Goal: Task Accomplishment & Management: Use online tool/utility

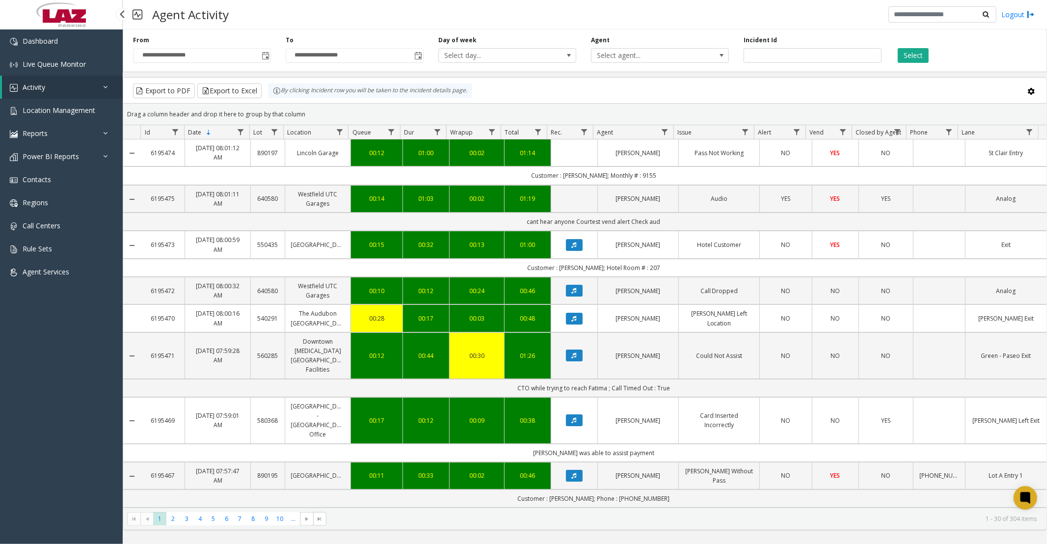
click at [55, 96] on link "Activity" at bounding box center [62, 87] width 121 height 23
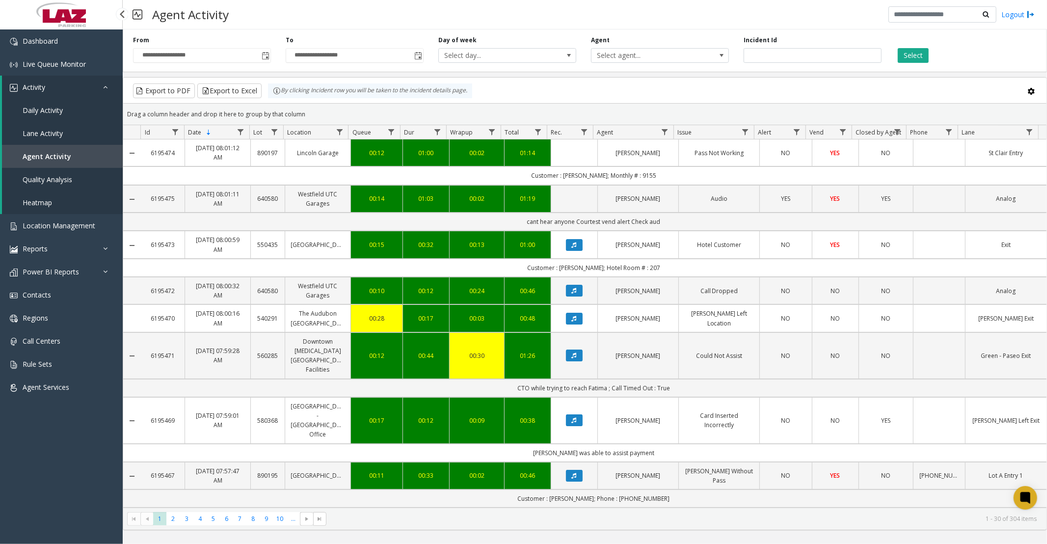
click at [42, 111] on span "Daily Activity" at bounding box center [43, 110] width 40 height 9
click at [264, 57] on span "Toggle popup" at bounding box center [266, 56] width 8 height 8
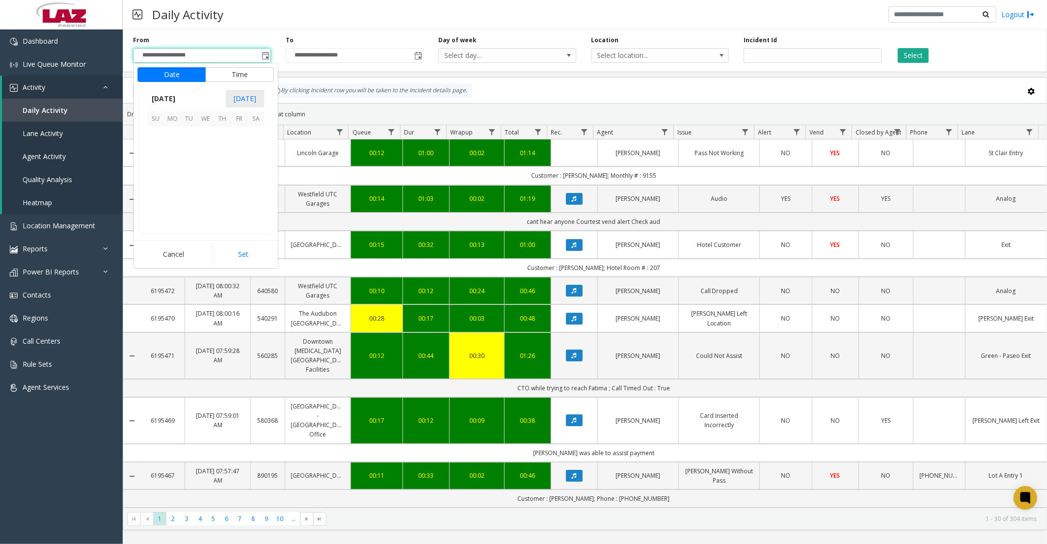
scroll to position [176269, 0]
click at [203, 171] on span "15" at bounding box center [205, 169] width 17 height 17
click at [164, 74] on button "Date" at bounding box center [171, 74] width 68 height 15
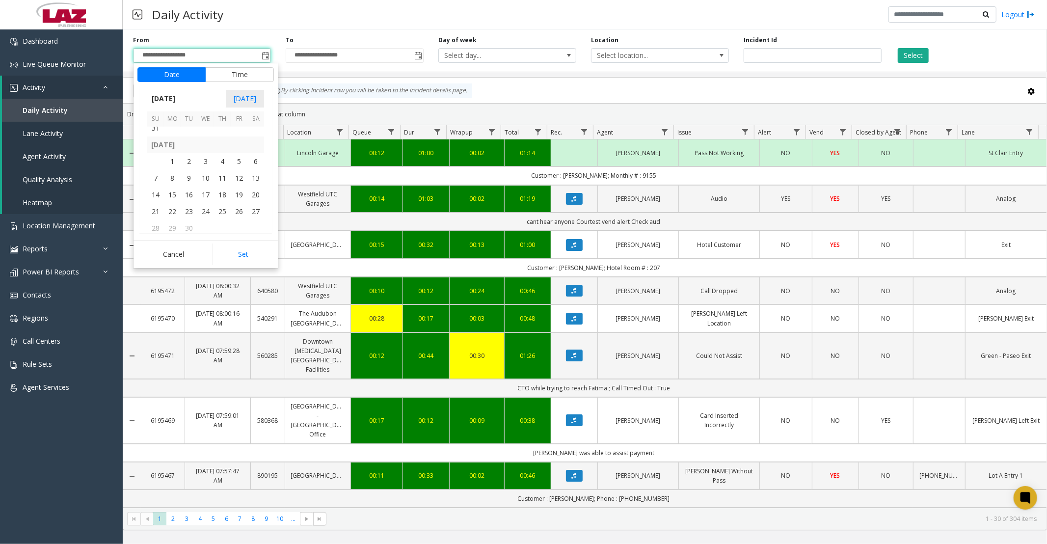
scroll to position [176160, 0]
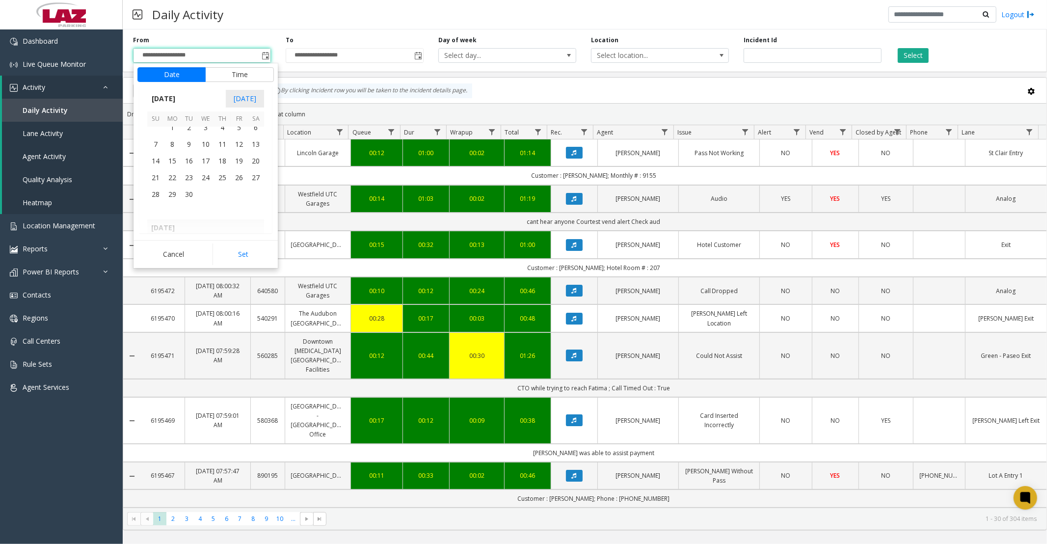
click at [170, 177] on span "22" at bounding box center [172, 177] width 17 height 17
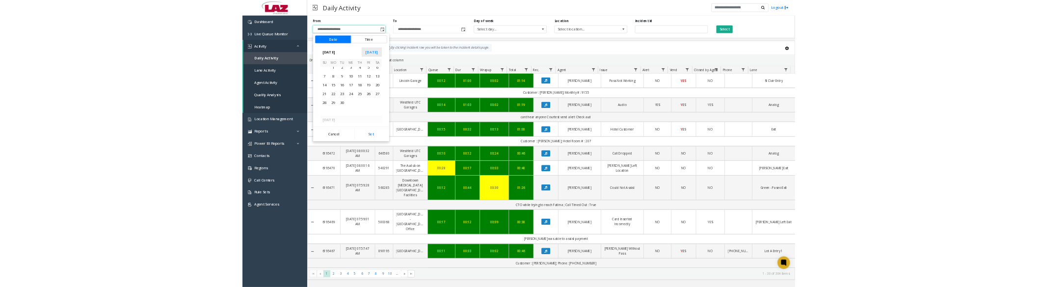
scroll to position [176153, 0]
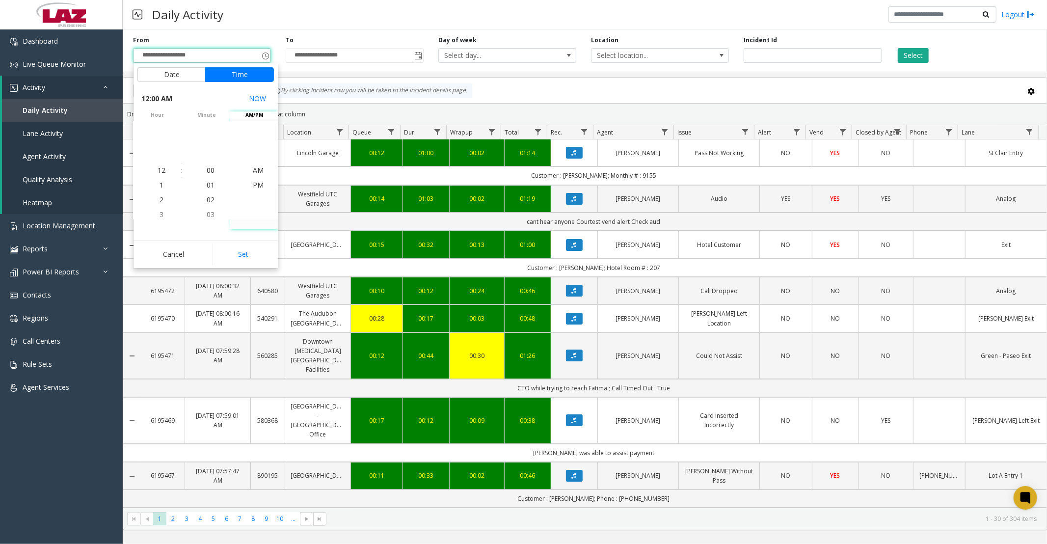
click at [238, 252] on button "Set" at bounding box center [244, 254] width 62 height 22
type input "**********"
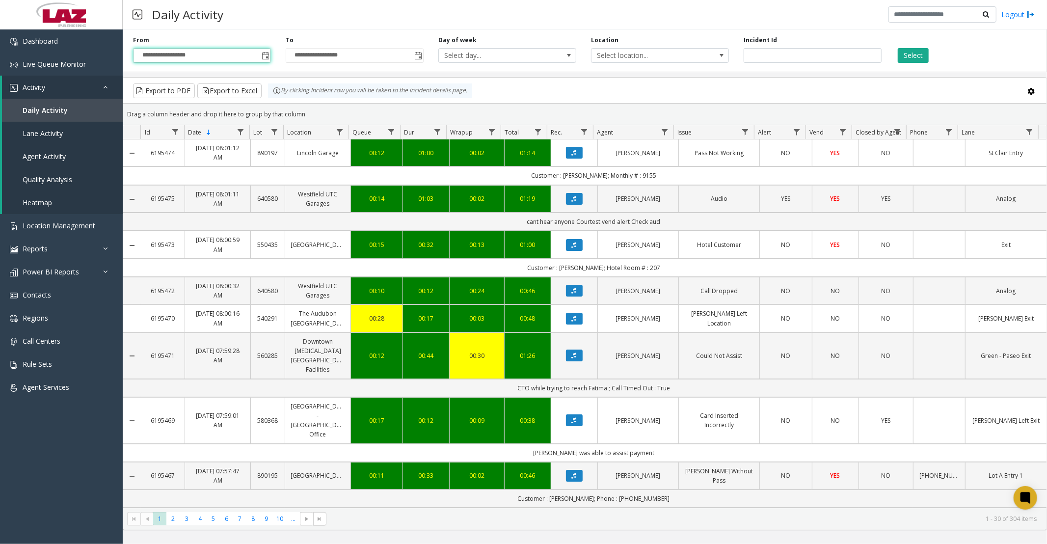
click at [625, 57] on span "Select location..." at bounding box center [646, 56] width 109 height 14
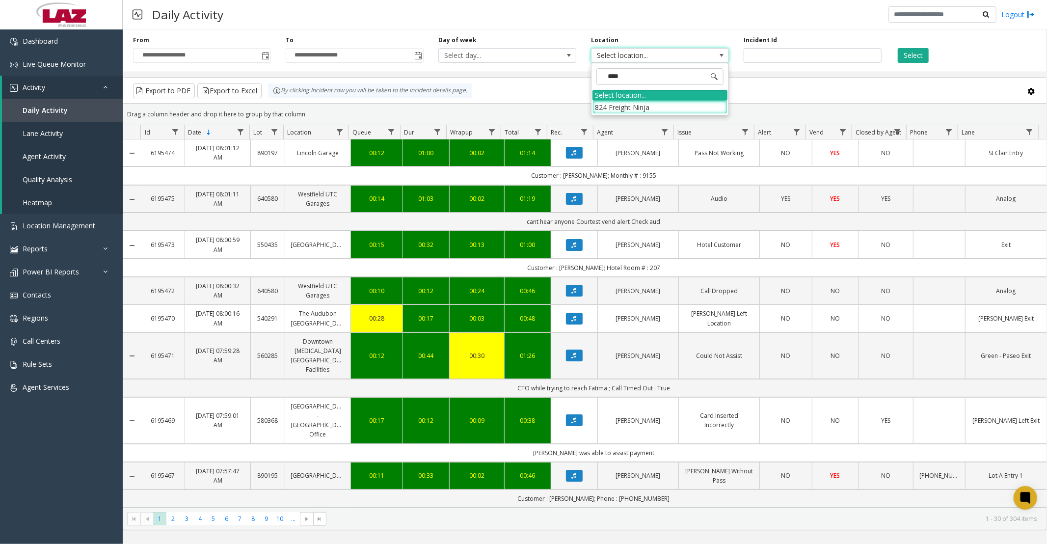
type input "*****"
click at [598, 106] on li "824 Freight Ninja" at bounding box center [660, 107] width 135 height 13
click at [911, 57] on button "Select" at bounding box center [913, 55] width 31 height 15
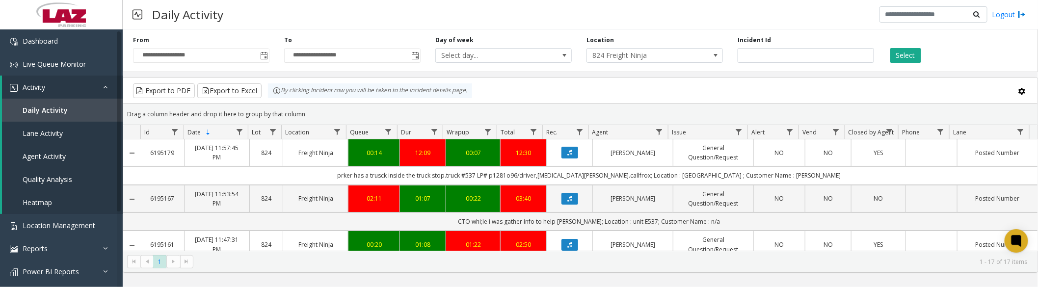
click at [567, 154] on icon "Data table" at bounding box center [569, 153] width 5 height 6
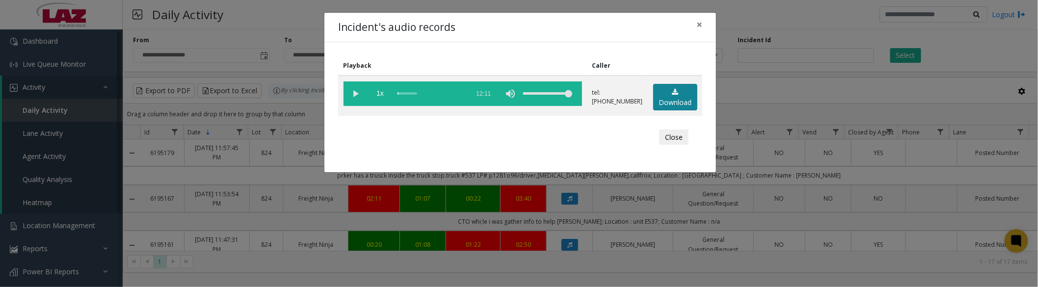
click at [680, 99] on link "Download" at bounding box center [675, 97] width 44 height 27
drag, startPoint x: 354, startPoint y: 94, endPoint x: 386, endPoint y: 94, distance: 32.4
click at [354, 94] on vg-play-pause at bounding box center [356, 93] width 25 height 25
drag, startPoint x: 400, startPoint y: 93, endPoint x: 508, endPoint y: 109, distance: 109.2
click at [508, 109] on td "1x 12:11" at bounding box center [462, 96] width 249 height 40
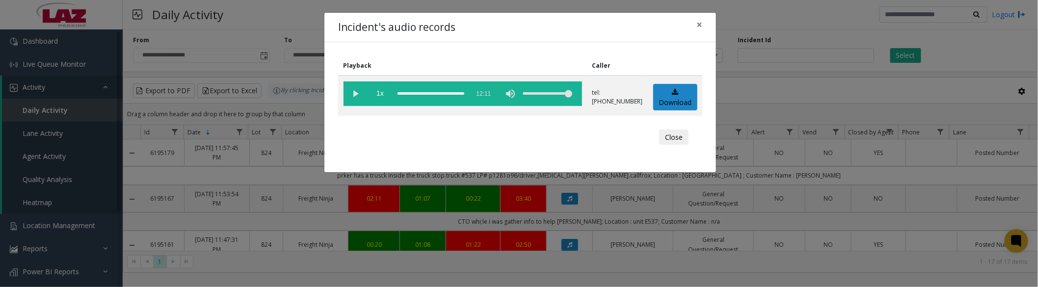
click at [357, 96] on vg-play-pause at bounding box center [356, 93] width 25 height 25
click at [361, 94] on vg-play-pause at bounding box center [356, 93] width 25 height 25
click at [360, 96] on vg-play-pause at bounding box center [356, 93] width 25 height 25
click at [687, 138] on button "Close" at bounding box center [673, 138] width 29 height 16
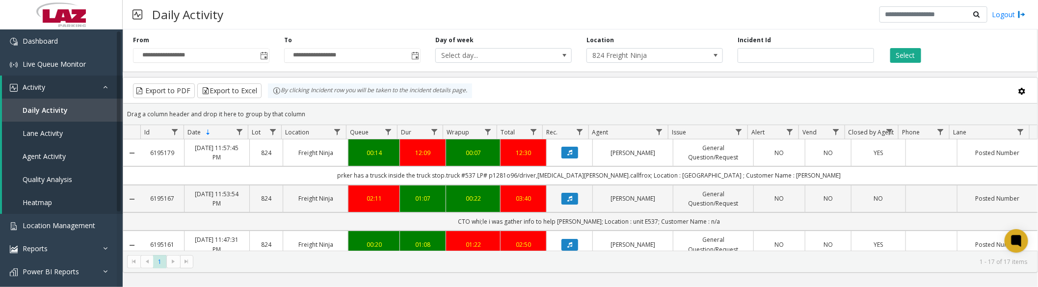
click at [567, 201] on icon "Data table" at bounding box center [569, 199] width 5 height 6
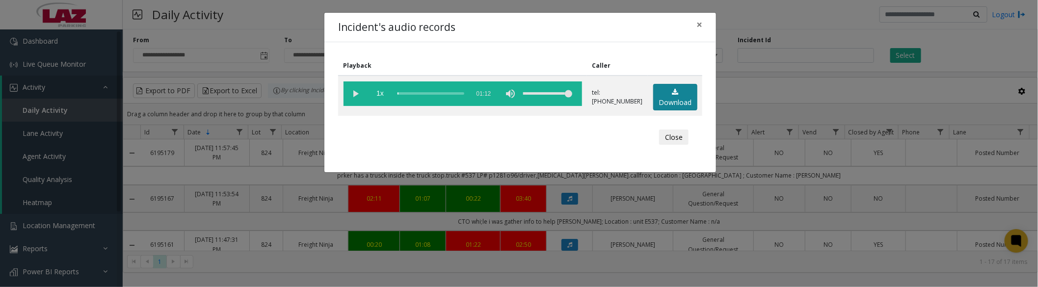
click at [679, 103] on link "Download" at bounding box center [675, 97] width 44 height 27
click at [360, 92] on vg-play-pause at bounding box center [356, 93] width 25 height 25
click at [358, 95] on vg-play-pause at bounding box center [356, 93] width 25 height 25
click at [671, 135] on button "Close" at bounding box center [673, 138] width 29 height 16
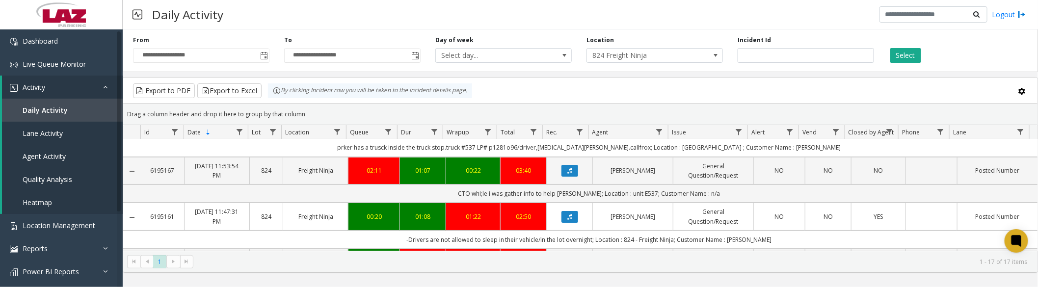
scroll to position [54, 0]
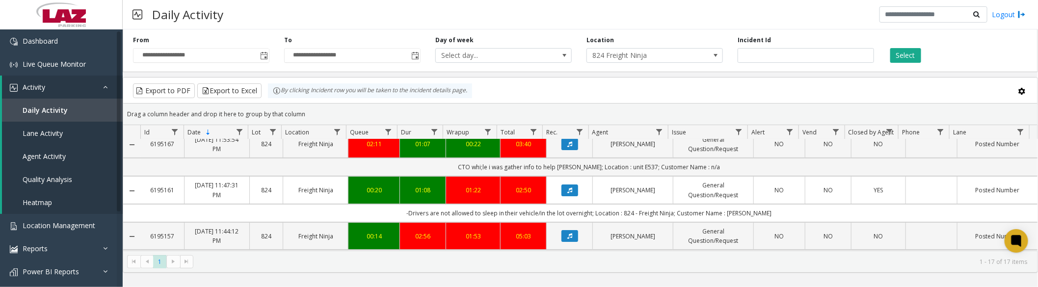
click at [567, 190] on icon "Data table" at bounding box center [569, 191] width 5 height 6
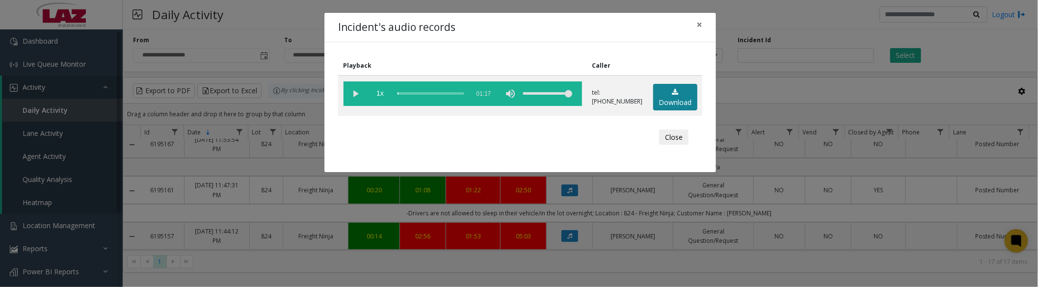
click at [687, 100] on link "Download" at bounding box center [675, 97] width 44 height 27
drag, startPoint x: 355, startPoint y: 96, endPoint x: 812, endPoint y: 286, distance: 495.6
click at [355, 96] on vg-play-pause at bounding box center [356, 93] width 25 height 25
click at [673, 138] on button "Close" at bounding box center [673, 138] width 29 height 16
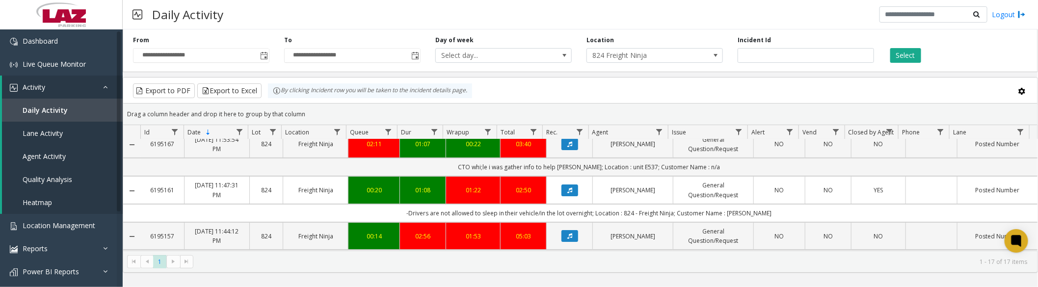
click at [1021, 90] on span at bounding box center [1023, 91] width 8 height 8
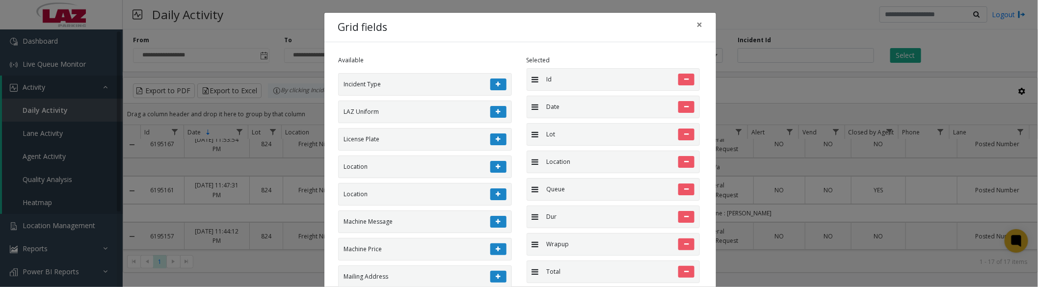
scroll to position [1582, 0]
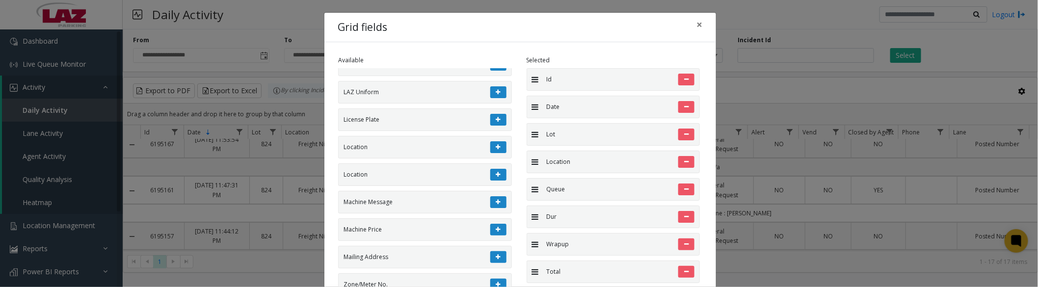
click at [490, 153] on button at bounding box center [498, 147] width 16 height 12
click at [496, 150] on icon at bounding box center [498, 147] width 4 height 6
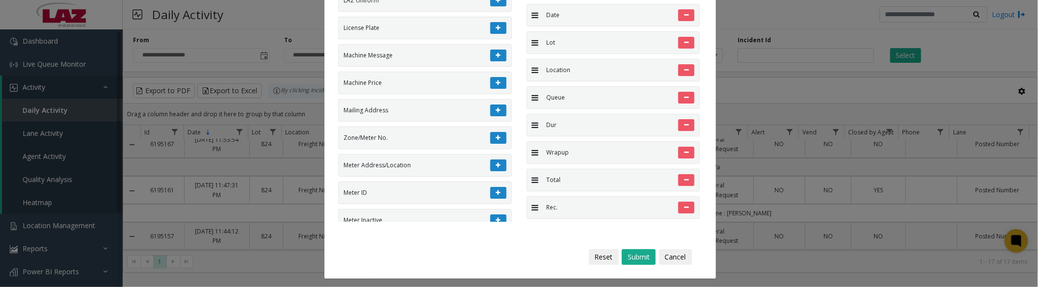
scroll to position [96, 0]
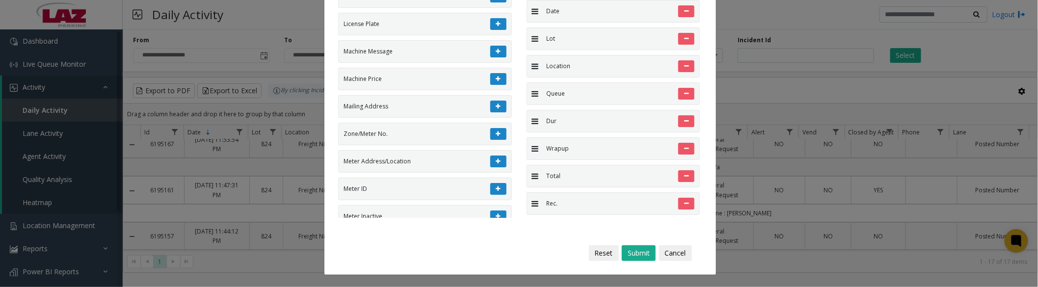
click at [635, 251] on button "Submit" at bounding box center [639, 253] width 34 height 16
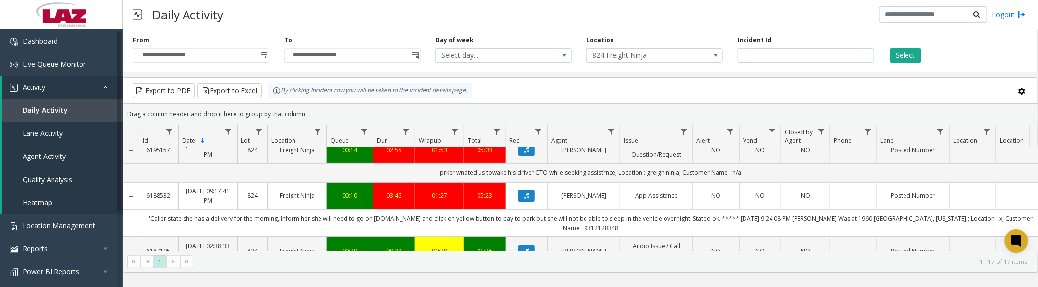
scroll to position [114, 0]
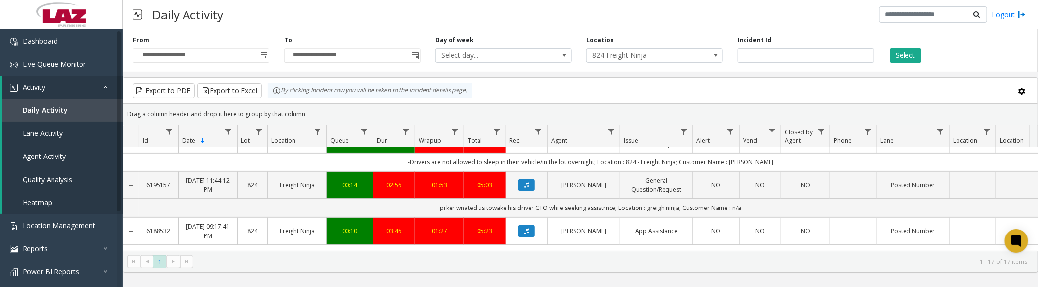
click at [1022, 90] on span at bounding box center [1023, 91] width 8 height 8
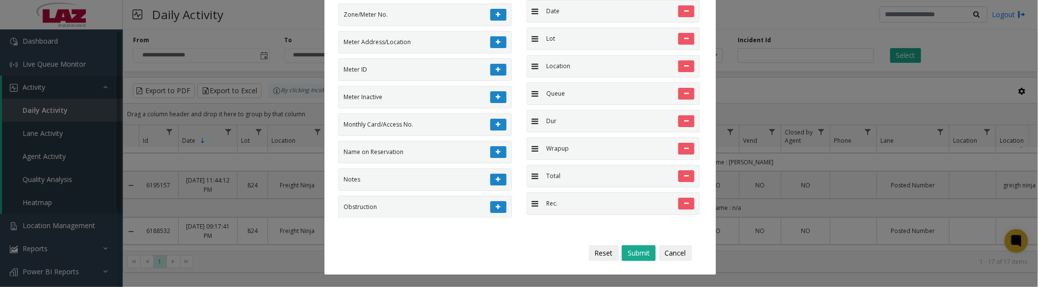
scroll to position [1701, 0]
click at [667, 252] on button "Cancel" at bounding box center [675, 253] width 33 height 16
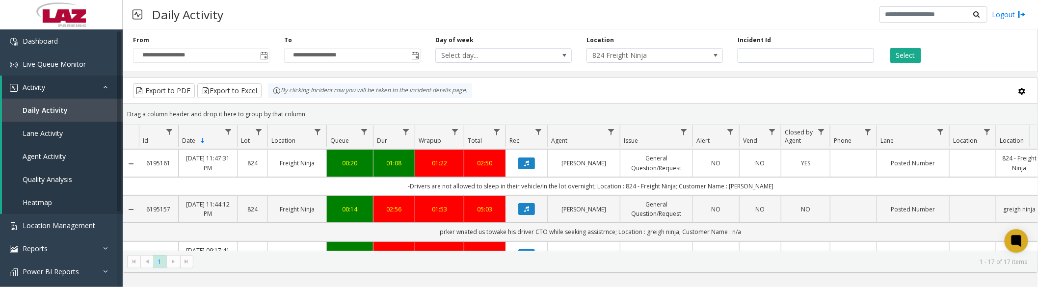
scroll to position [109, 0]
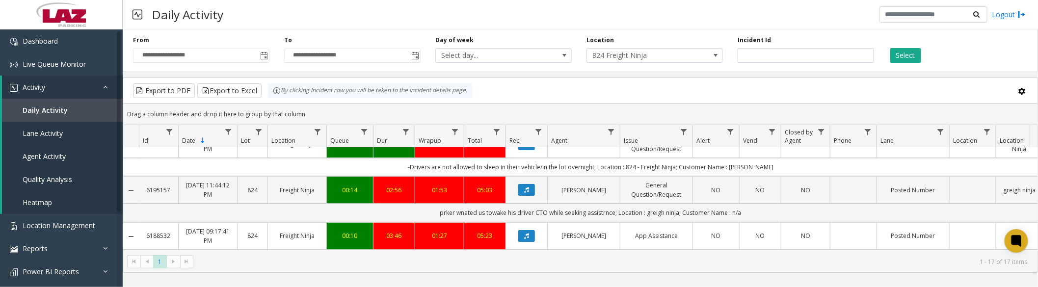
click at [524, 187] on button "Data table" at bounding box center [526, 190] width 17 height 12
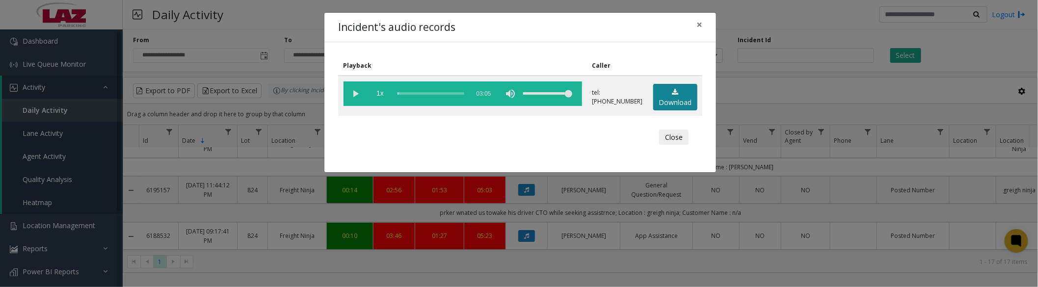
click at [668, 97] on link "Download" at bounding box center [675, 97] width 44 height 27
click at [358, 96] on vg-play-pause at bounding box center [356, 93] width 25 height 25
click at [673, 137] on button "Close" at bounding box center [673, 138] width 29 height 16
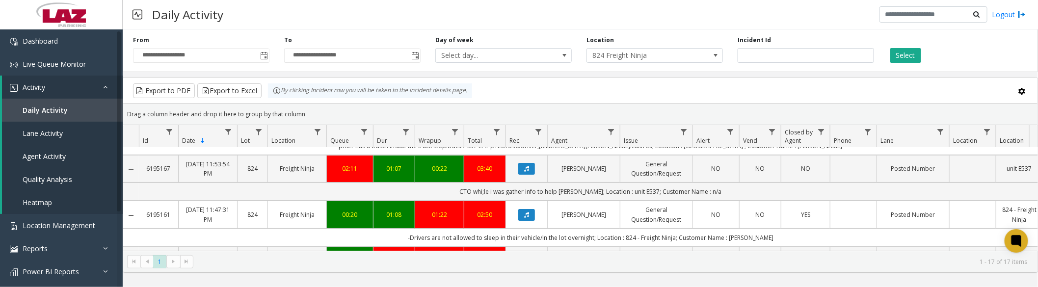
scroll to position [54, 0]
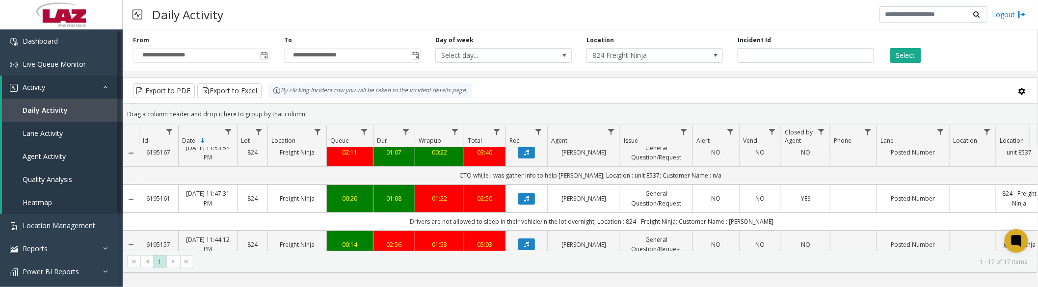
click at [1022, 94] on span at bounding box center [1023, 91] width 8 height 8
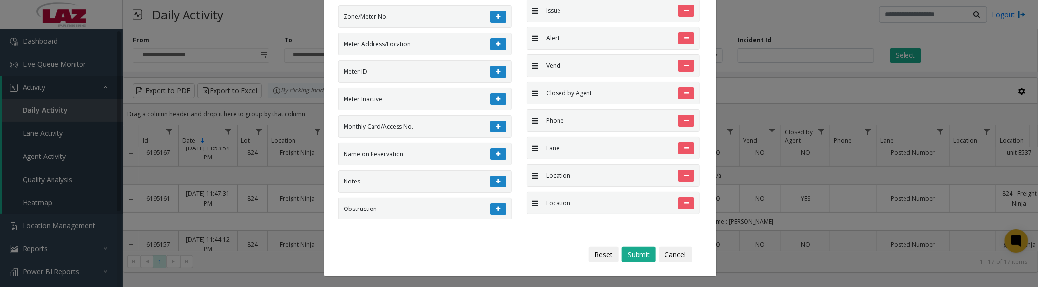
scroll to position [96, 0]
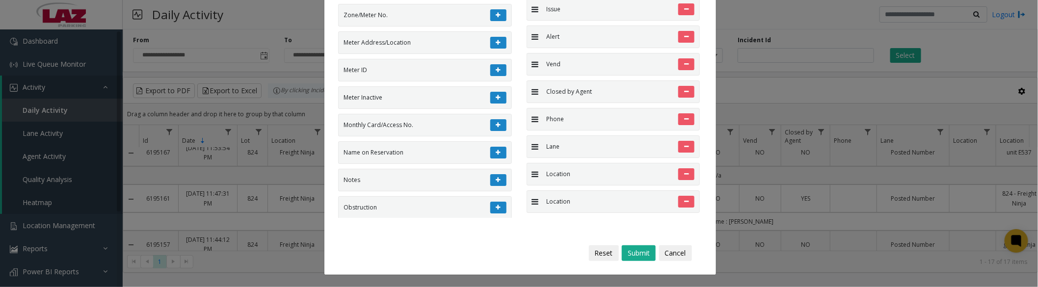
click at [684, 175] on icon at bounding box center [686, 174] width 4 height 6
click at [639, 256] on button "Submit" at bounding box center [639, 253] width 34 height 16
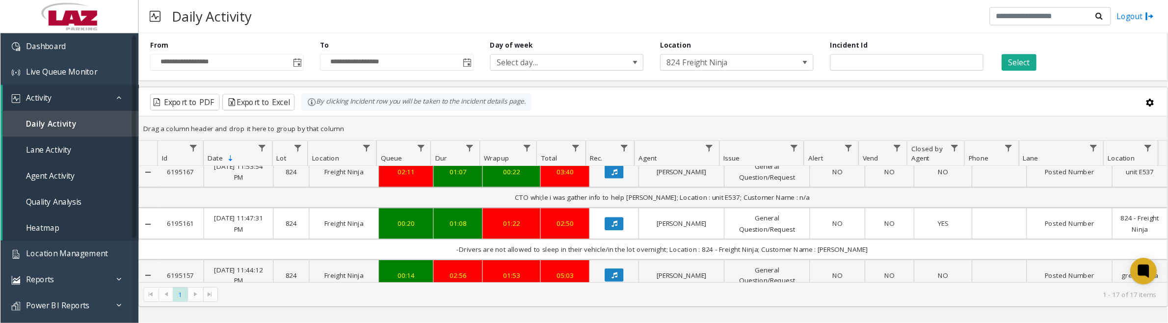
scroll to position [0, 0]
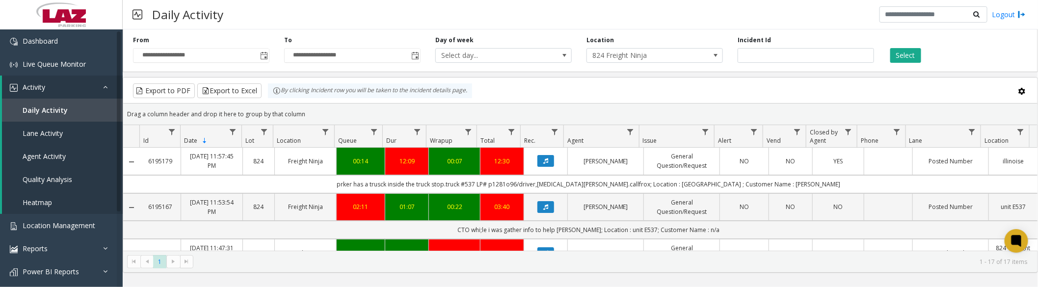
click at [810, 11] on div "Daily Activity Logout" at bounding box center [581, 14] width 916 height 29
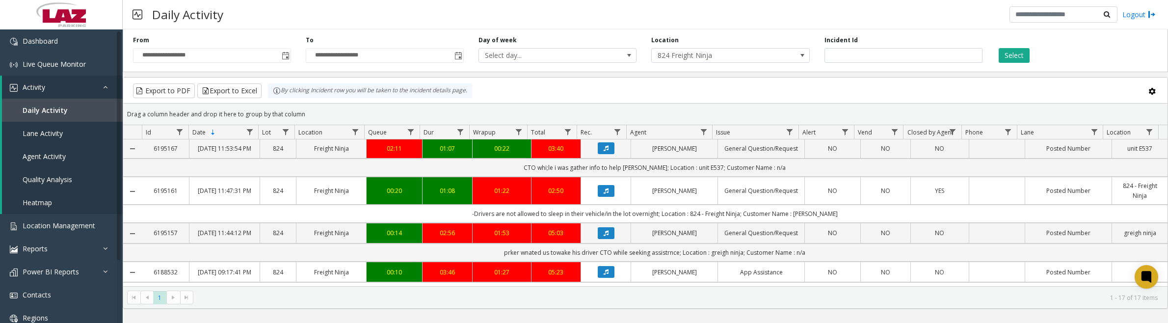
scroll to position [61, 0]
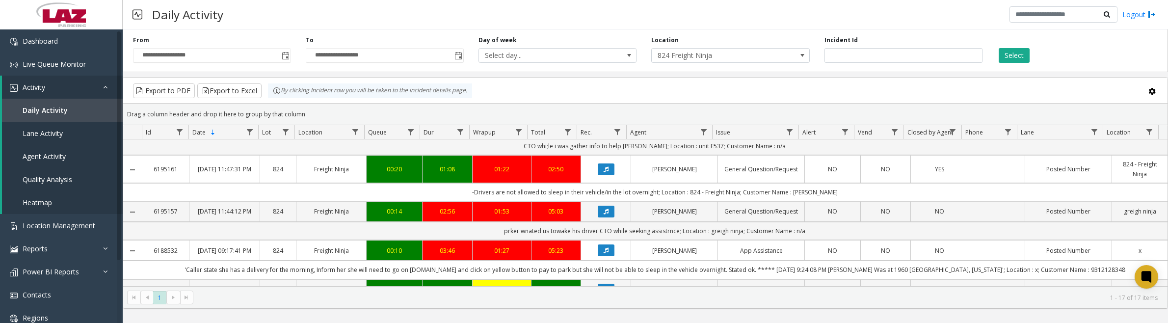
click at [605, 217] on button "Data table" at bounding box center [606, 212] width 17 height 12
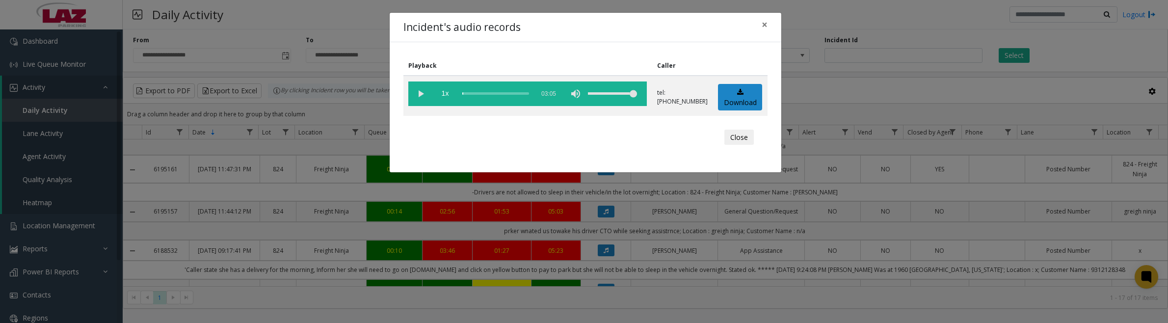
click at [440, 93] on span "1x" at bounding box center [445, 93] width 25 height 25
click at [408, 96] on vg-play-pause at bounding box center [420, 93] width 25 height 25
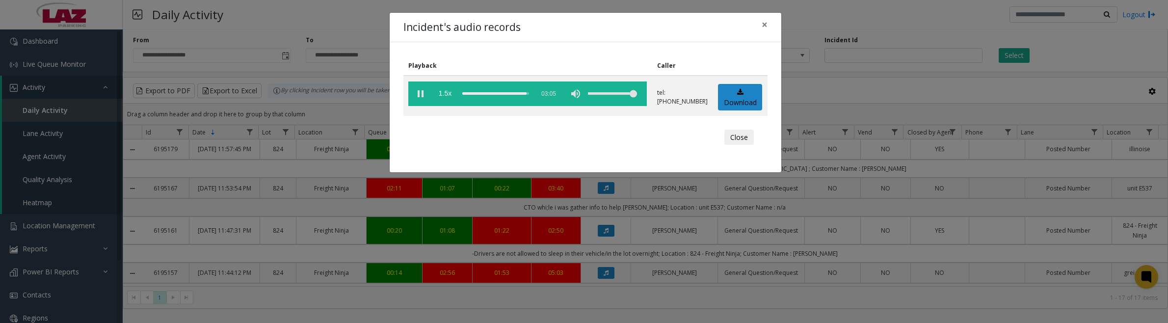
scroll to position [61, 0]
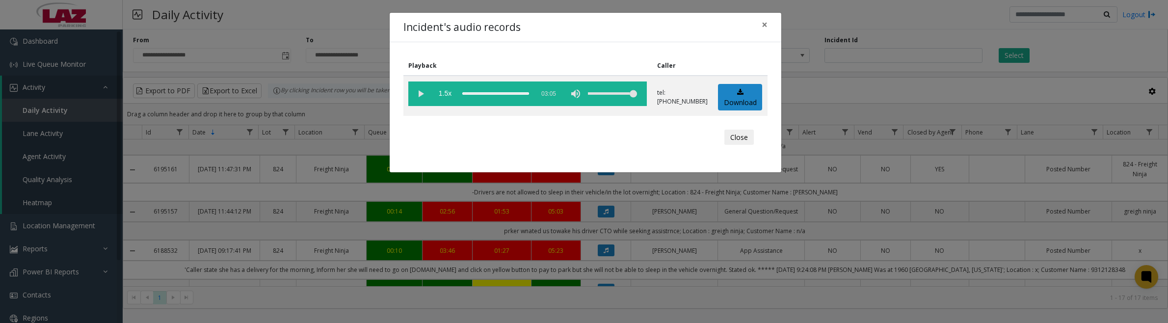
click at [747, 135] on button "Close" at bounding box center [739, 138] width 29 height 16
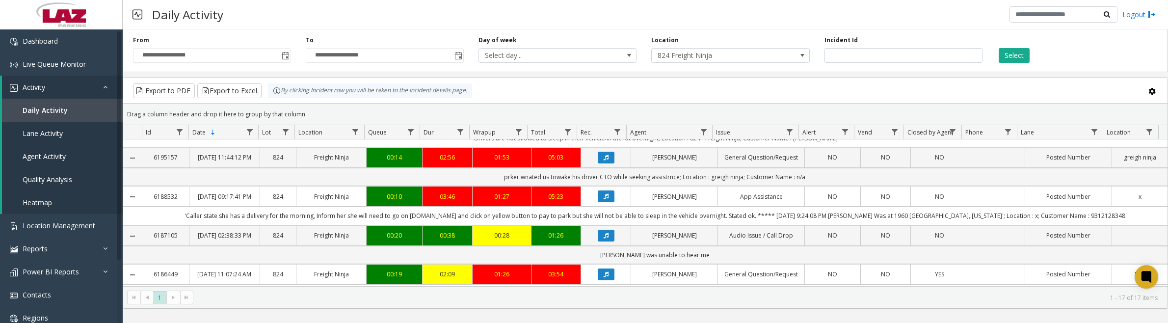
scroll to position [123, 0]
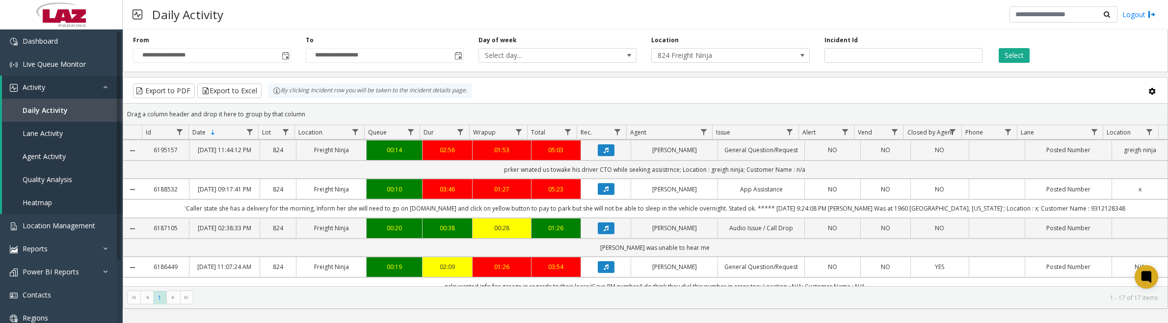
click at [604, 192] on icon "Data table" at bounding box center [606, 189] width 5 height 6
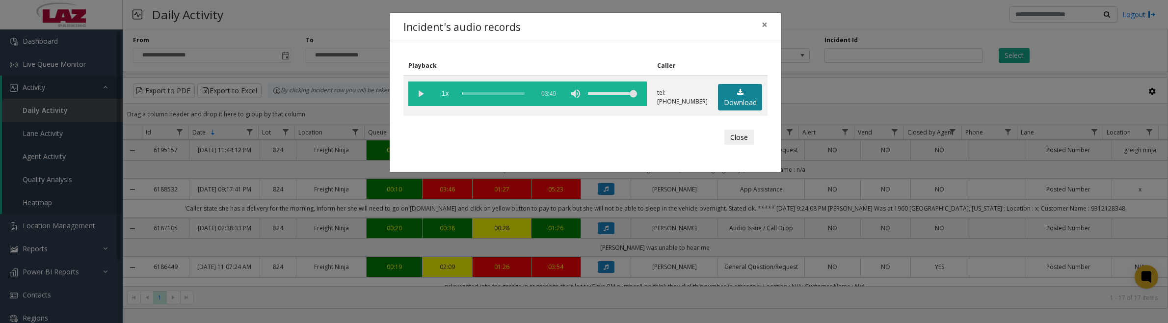
click at [750, 95] on link "Download" at bounding box center [740, 97] width 44 height 27
drag, startPoint x: 416, startPoint y: 94, endPoint x: 429, endPoint y: 94, distance: 12.3
click at [416, 94] on vg-play-pause at bounding box center [420, 93] width 25 height 25
click at [740, 140] on button "Close" at bounding box center [739, 138] width 29 height 16
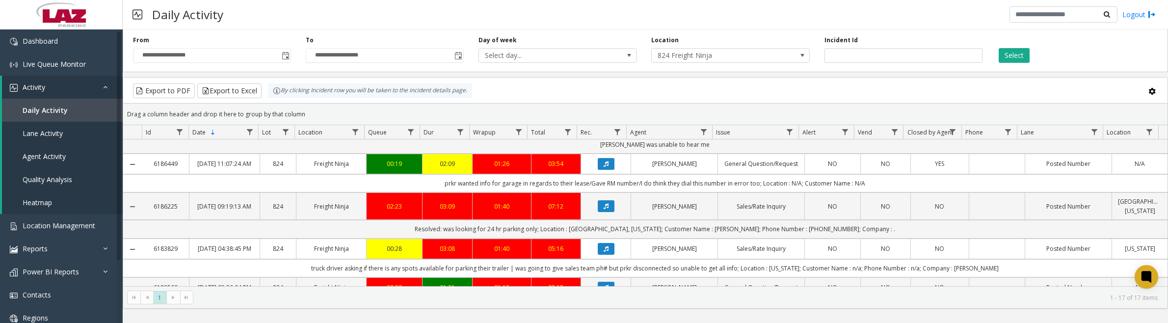
scroll to position [245, 0]
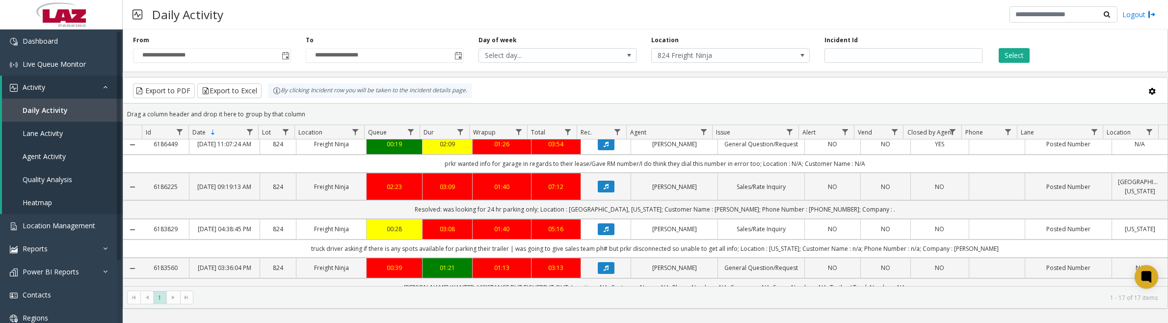
click at [598, 150] on button "Data table" at bounding box center [606, 144] width 17 height 12
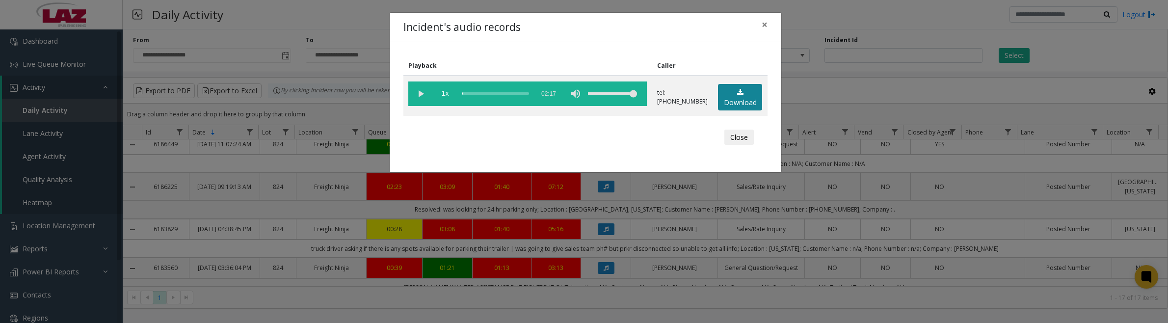
click at [740, 94] on icon at bounding box center [740, 92] width 6 height 7
click at [421, 92] on vg-play-pause at bounding box center [420, 93] width 25 height 25
drag, startPoint x: 747, startPoint y: 133, endPoint x: 755, endPoint y: 133, distance: 8.3
click at [748, 133] on button "Close" at bounding box center [739, 138] width 29 height 16
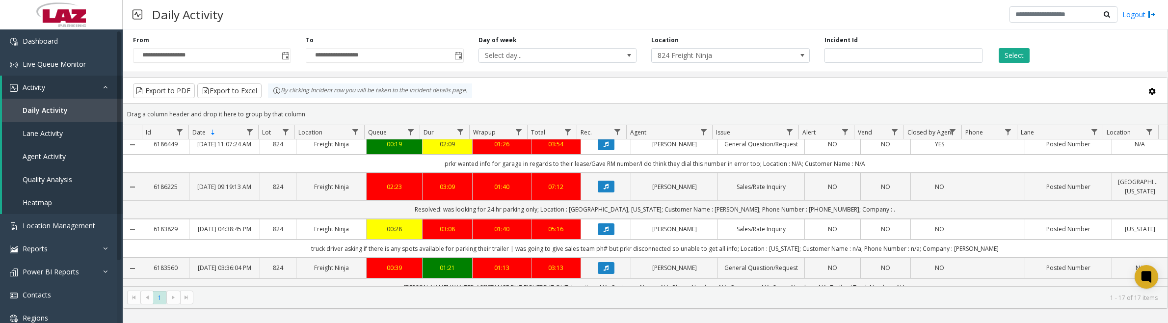
click at [604, 189] on icon "Data table" at bounding box center [606, 187] width 5 height 6
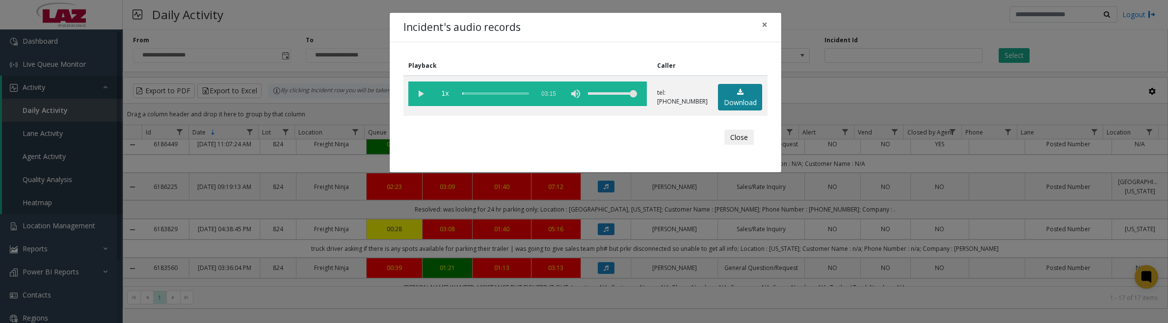
click at [739, 90] on icon at bounding box center [740, 92] width 6 height 7
click at [421, 97] on vg-play-pause at bounding box center [420, 93] width 25 height 25
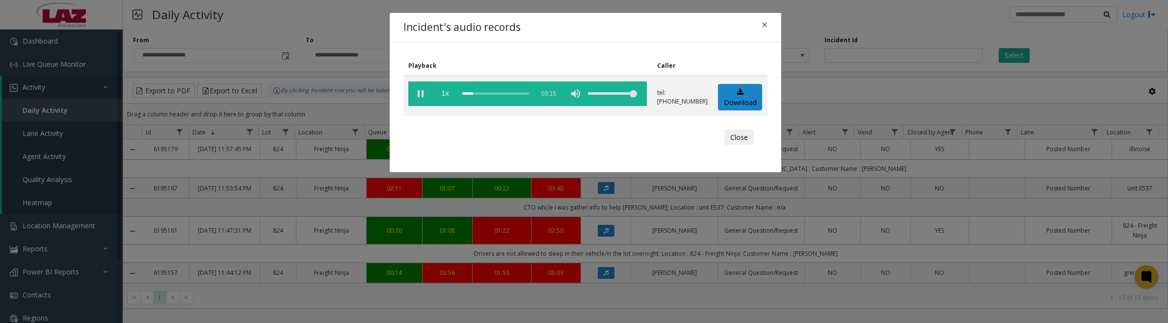
scroll to position [245, 0]
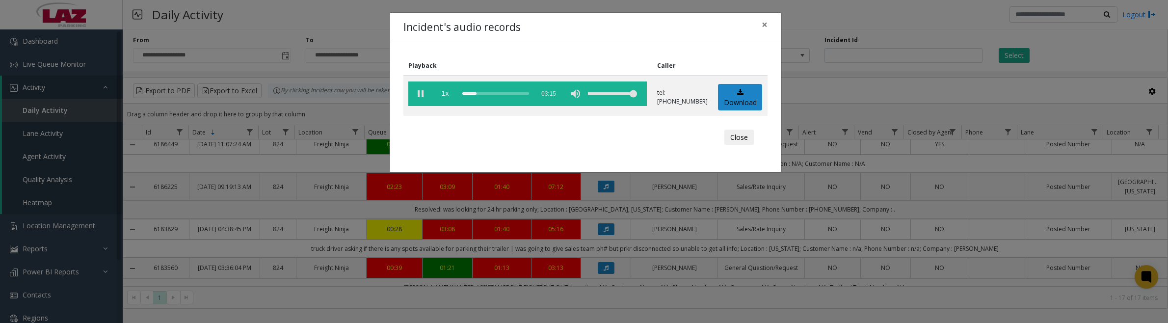
click at [420, 91] on vg-play-pause at bounding box center [420, 93] width 25 height 25
click at [726, 142] on button "Close" at bounding box center [739, 138] width 29 height 16
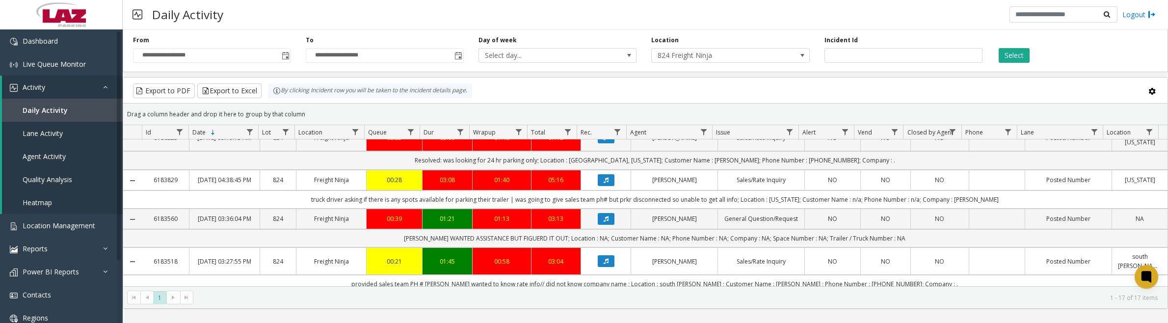
scroll to position [307, 0]
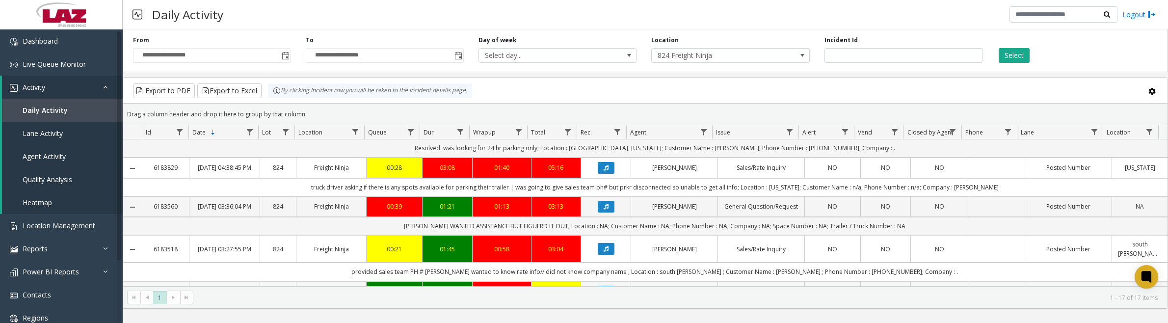
click at [598, 174] on button "Data table" at bounding box center [606, 168] width 17 height 12
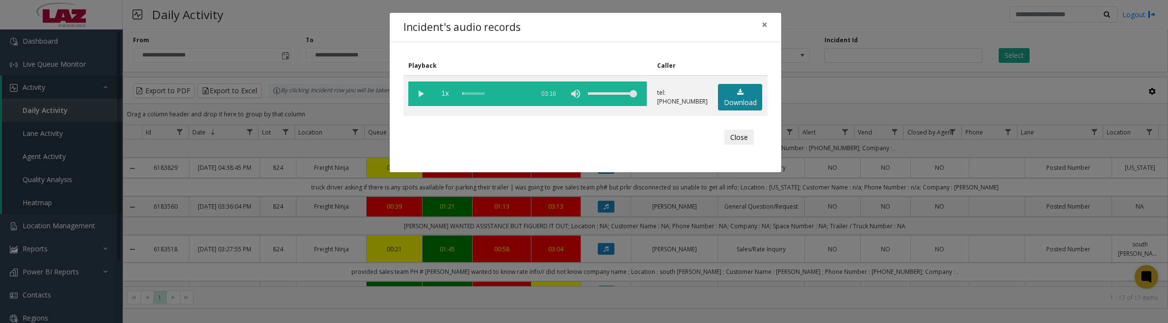
click at [744, 99] on link "Download" at bounding box center [740, 97] width 44 height 27
click at [423, 94] on vg-play-pause at bounding box center [420, 93] width 25 height 25
click at [739, 130] on button "Close" at bounding box center [739, 138] width 29 height 16
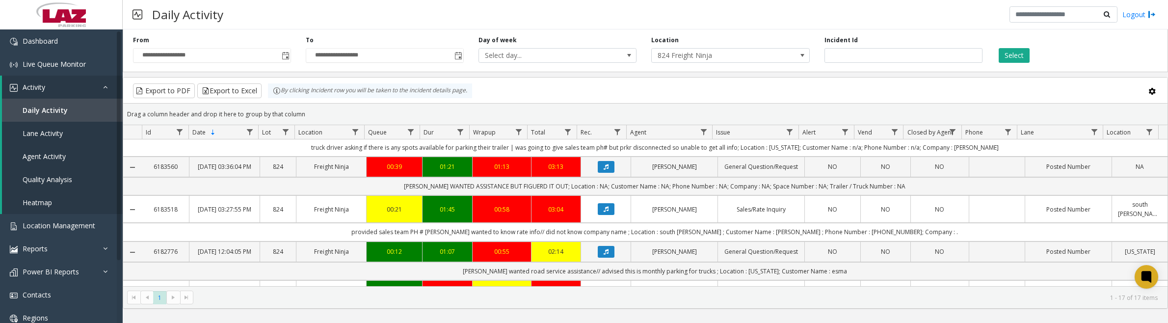
scroll to position [368, 0]
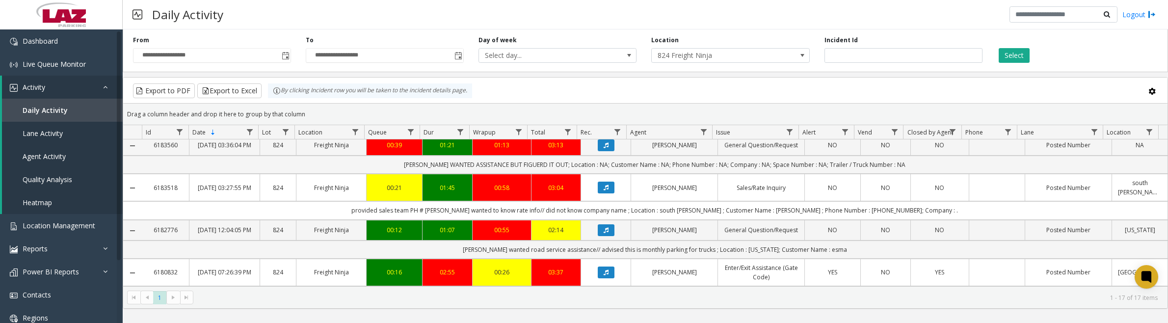
click at [605, 151] on button "Data table" at bounding box center [606, 145] width 17 height 12
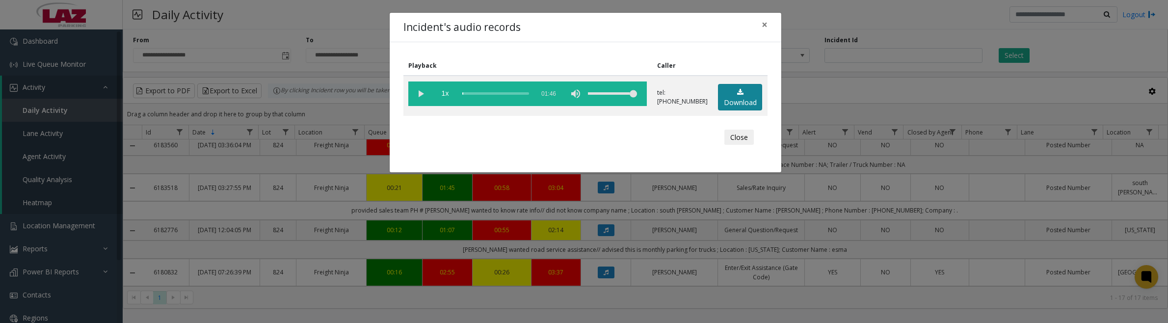
click at [745, 96] on link "Download" at bounding box center [740, 97] width 44 height 27
click at [420, 92] on vg-play-pause at bounding box center [420, 93] width 25 height 25
click at [419, 93] on vg-play-pause at bounding box center [420, 93] width 25 height 25
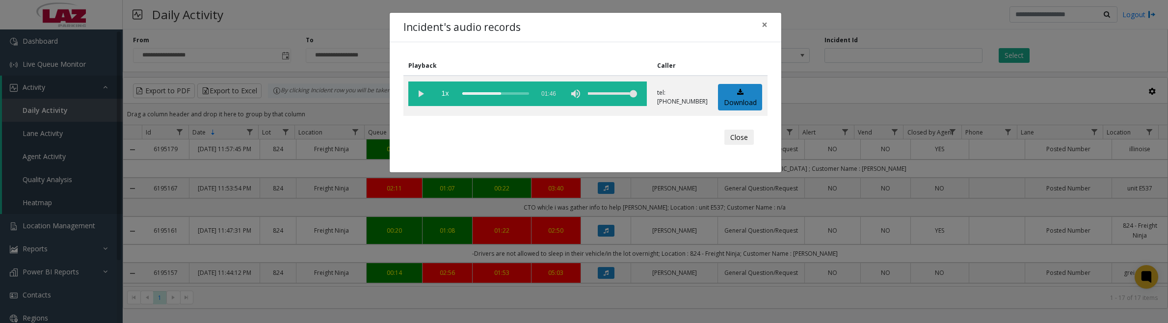
scroll to position [368, 0]
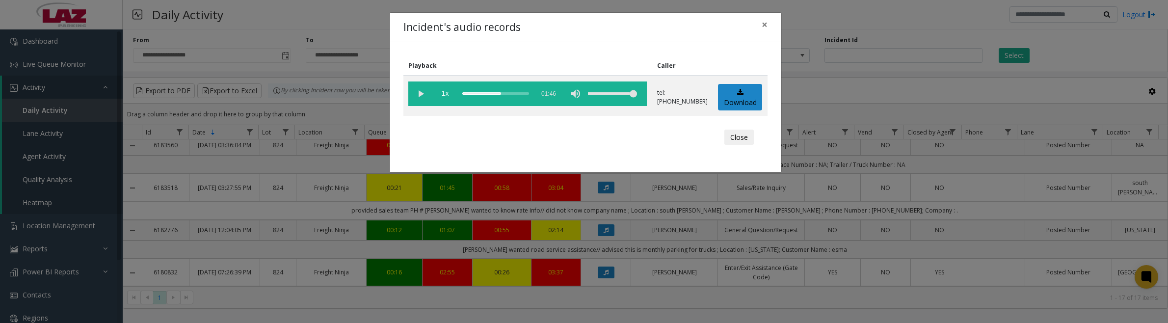
click at [423, 92] on vg-play-pause at bounding box center [420, 93] width 25 height 25
click at [741, 133] on button "Close" at bounding box center [739, 138] width 29 height 16
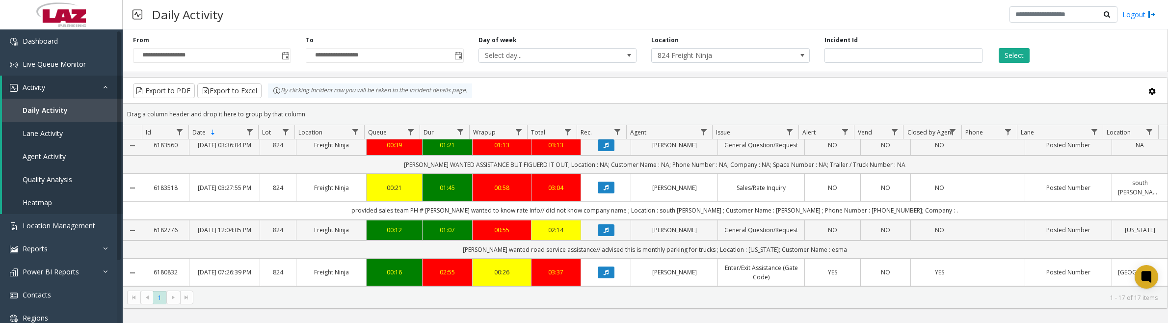
click at [604, 193] on button "Data table" at bounding box center [606, 188] width 17 height 12
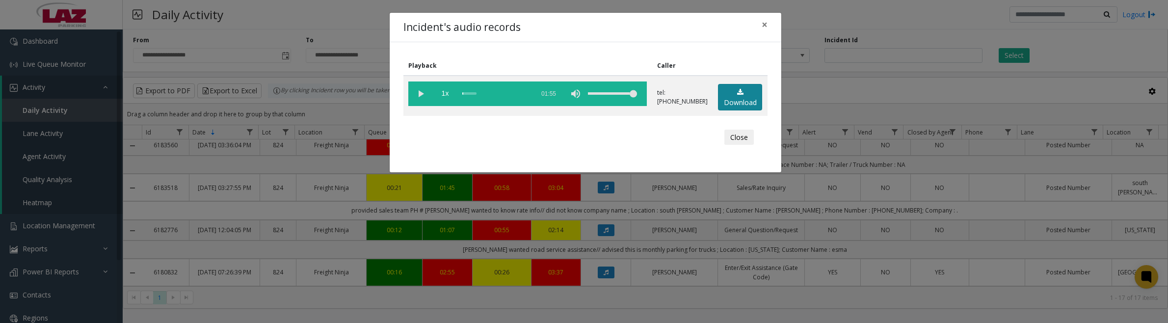
click at [740, 98] on link "Download" at bounding box center [740, 97] width 44 height 27
click at [737, 134] on button "Close" at bounding box center [739, 138] width 29 height 16
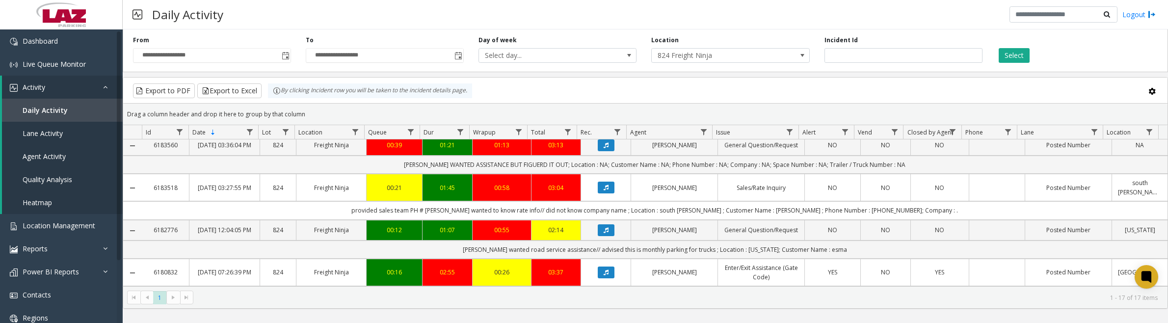
click at [604, 193] on button "Data table" at bounding box center [606, 188] width 17 height 12
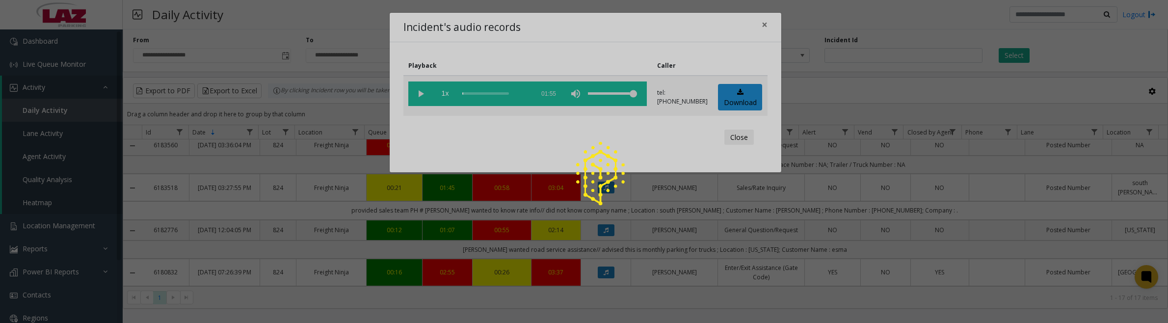
click at [421, 92] on div at bounding box center [584, 161] width 1168 height 323
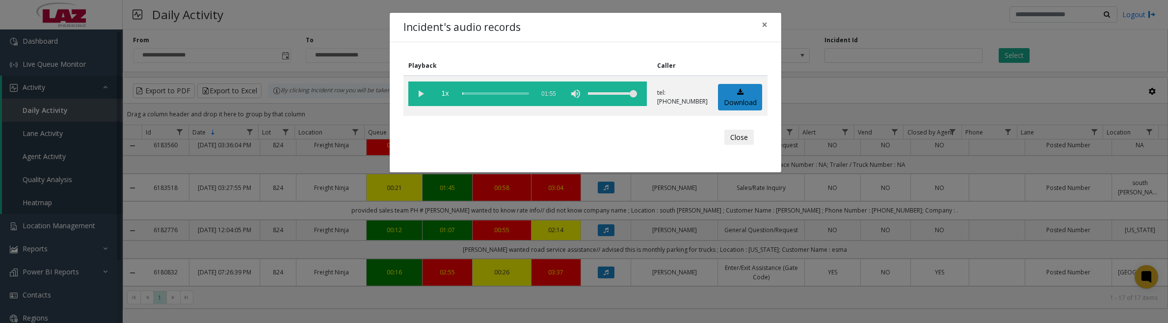
click at [421, 92] on vg-play-pause at bounding box center [420, 93] width 25 height 25
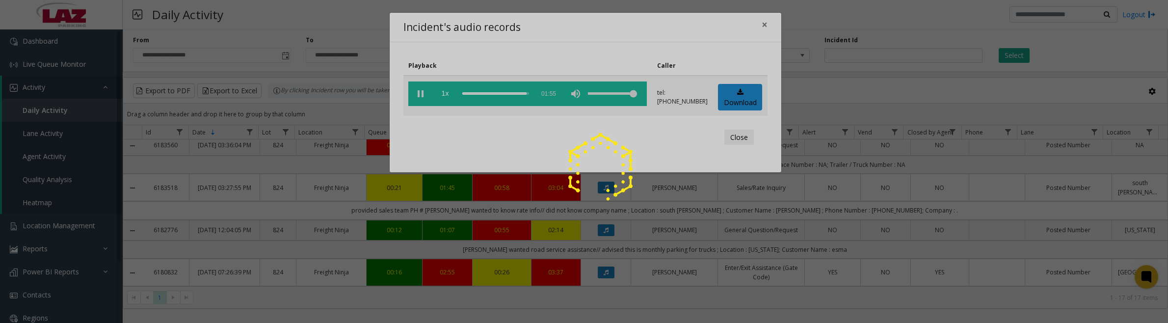
click at [735, 137] on div at bounding box center [584, 161] width 1168 height 323
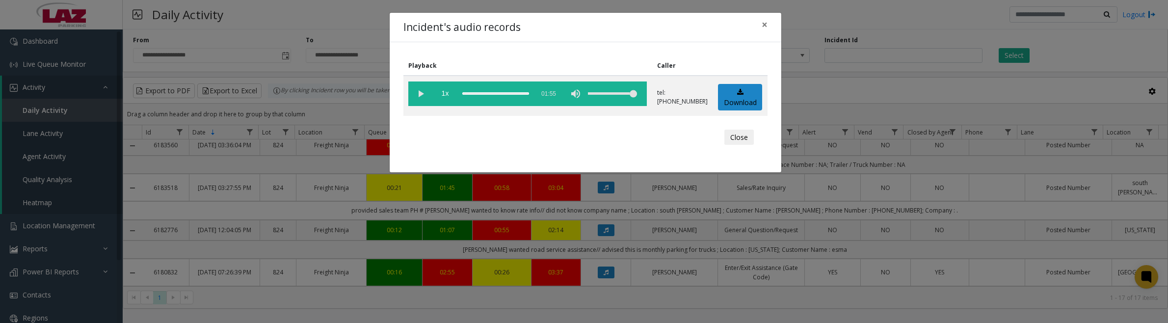
click at [740, 136] on button "Close" at bounding box center [739, 138] width 29 height 16
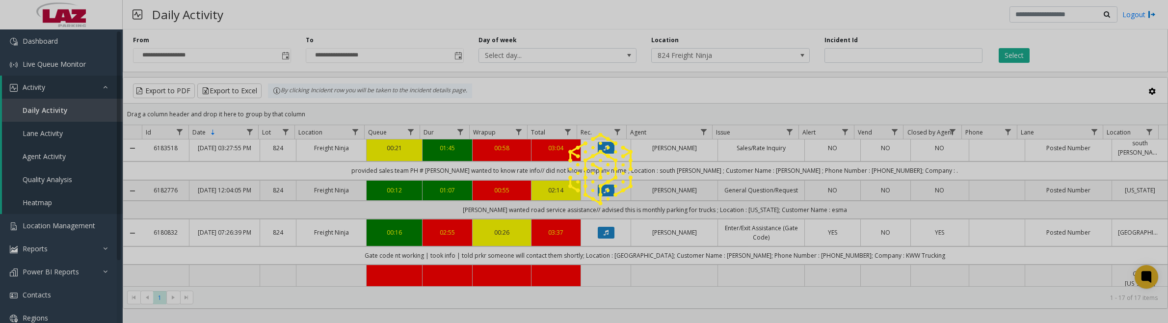
scroll to position [430, 0]
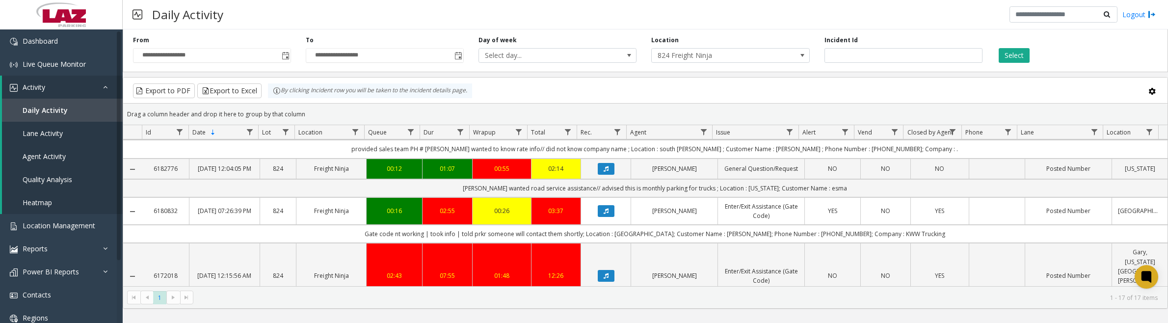
click at [598, 175] on button "Data table" at bounding box center [606, 169] width 17 height 12
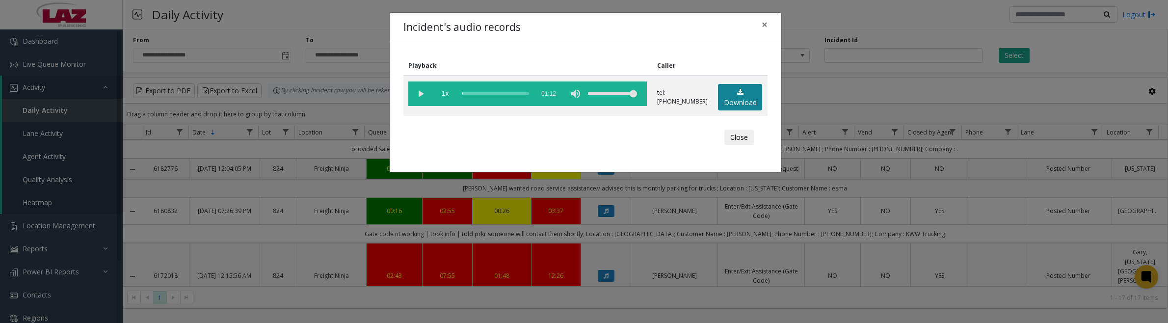
click at [731, 98] on link "Download" at bounding box center [740, 97] width 44 height 27
click at [423, 94] on vg-play-pause at bounding box center [420, 93] width 25 height 25
click at [736, 138] on button "Close" at bounding box center [739, 138] width 29 height 16
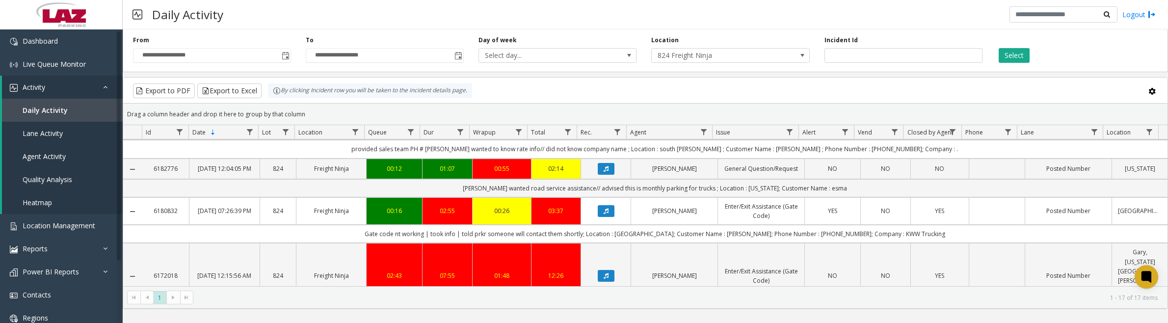
scroll to position [491, 0]
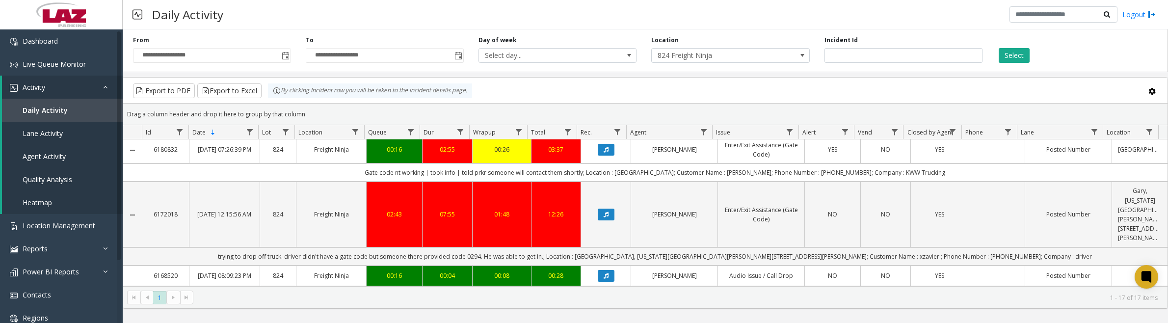
click at [604, 153] on icon "Data table" at bounding box center [606, 150] width 5 height 6
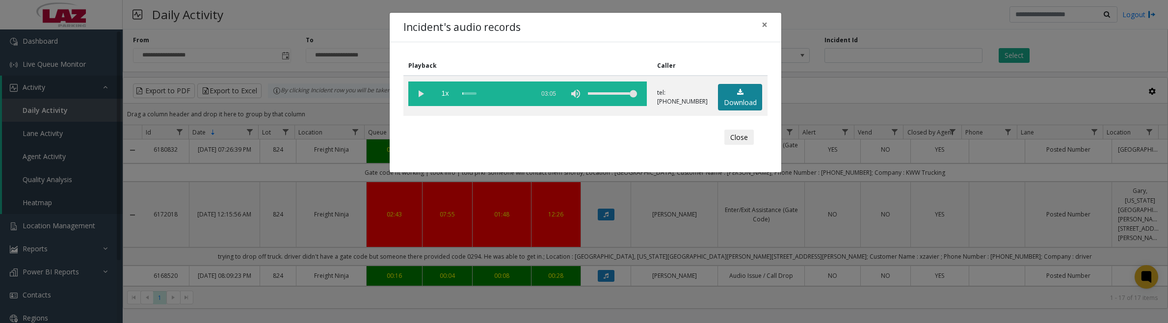
click at [735, 94] on link "Download" at bounding box center [740, 97] width 44 height 27
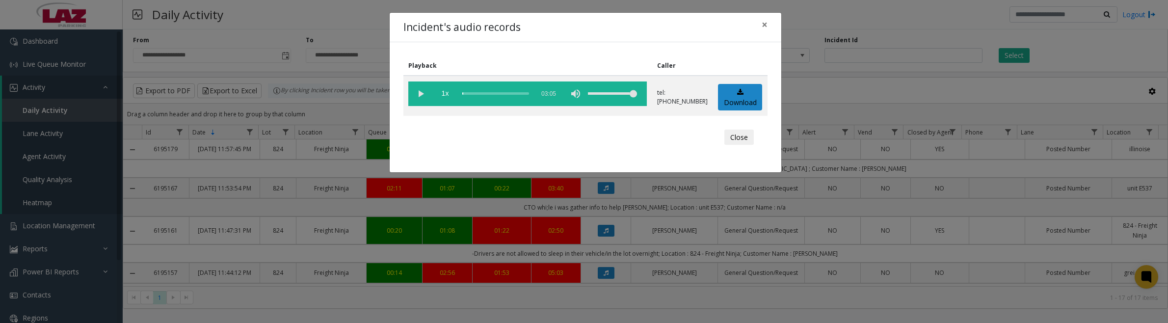
scroll to position [491, 0]
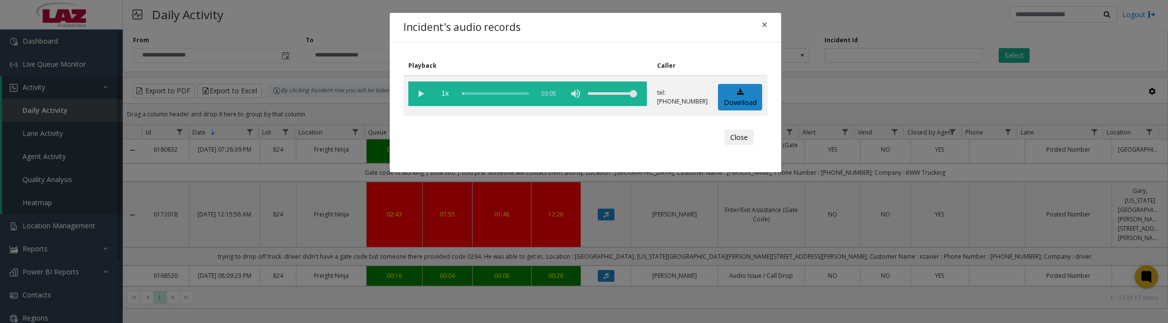
click at [423, 94] on vg-play-pause at bounding box center [420, 93] width 25 height 25
click at [745, 139] on button "Close" at bounding box center [739, 138] width 29 height 16
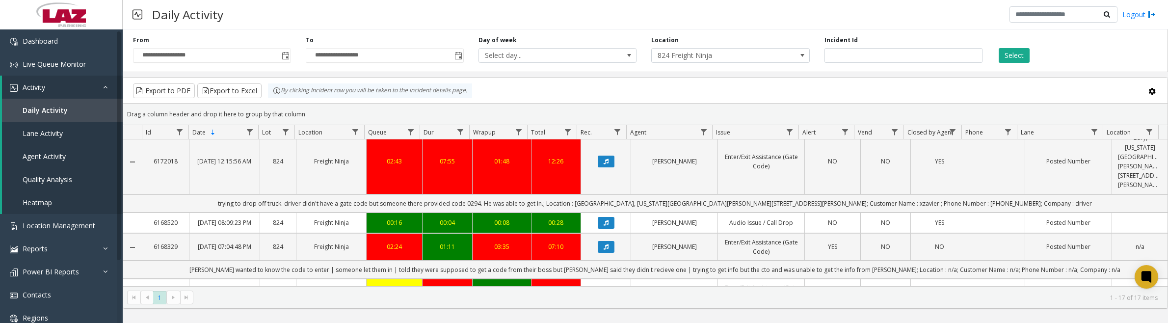
scroll to position [552, 0]
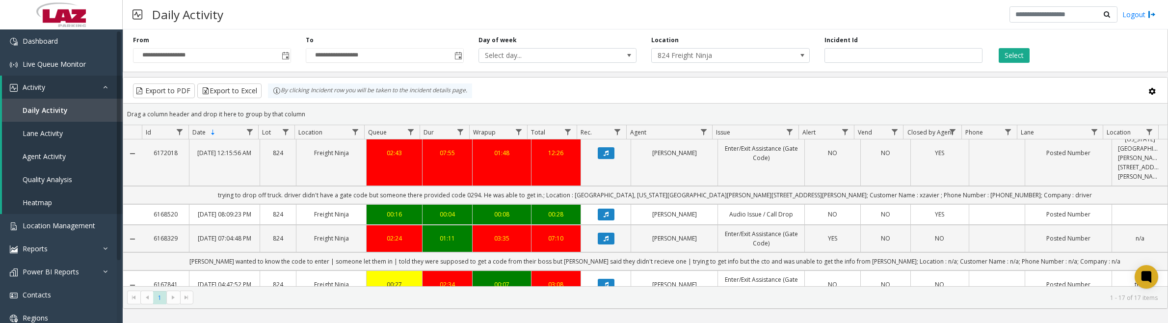
click at [605, 159] on button "Data table" at bounding box center [606, 153] width 17 height 12
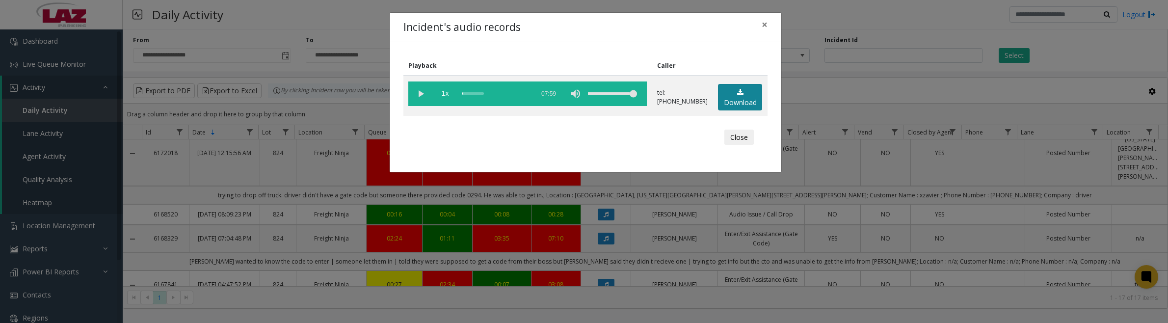
click at [750, 99] on link "Download" at bounding box center [740, 97] width 44 height 27
click at [744, 134] on button "Close" at bounding box center [739, 138] width 29 height 16
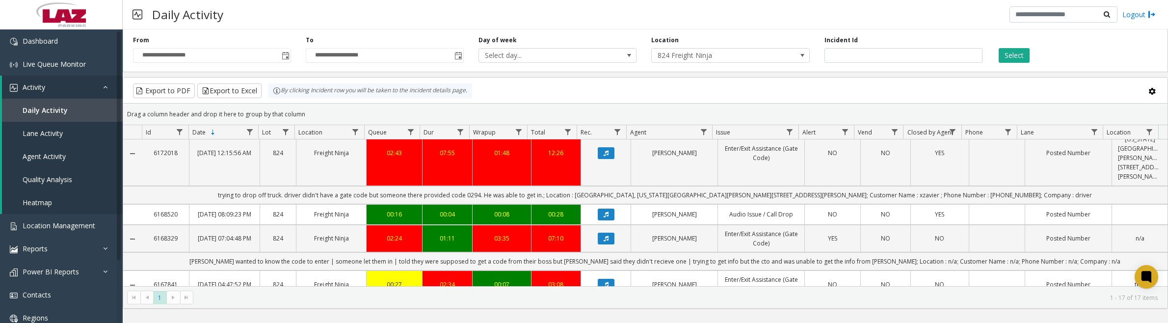
scroll to position [614, 0]
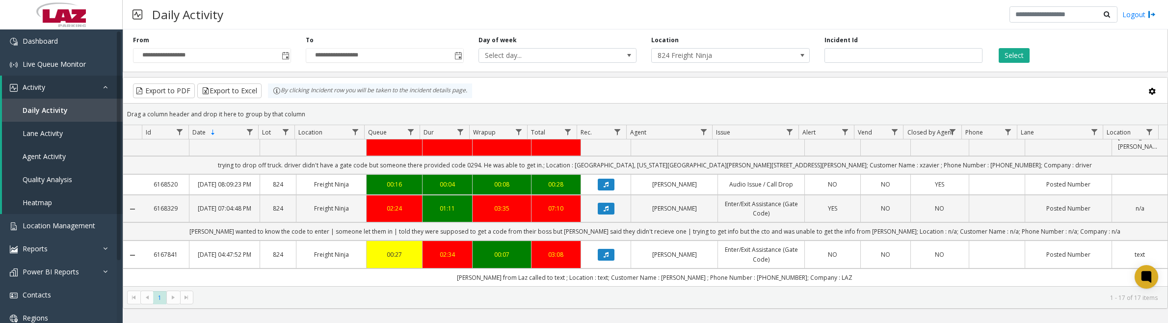
click at [604, 212] on icon "Data table" at bounding box center [606, 209] width 5 height 6
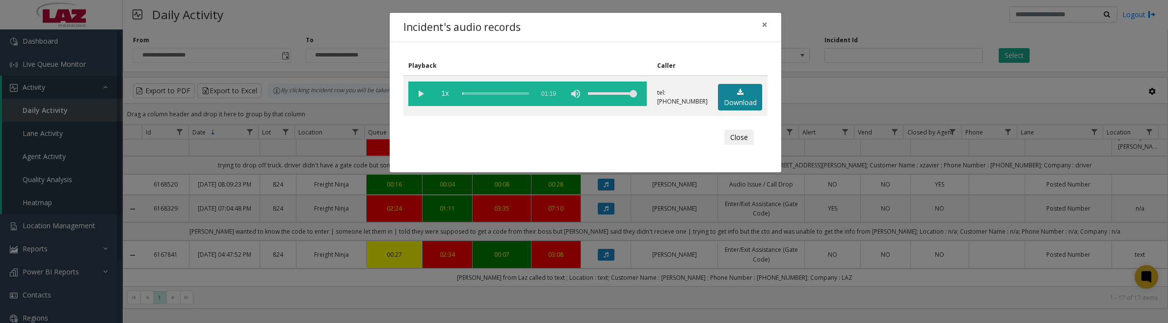
click at [726, 96] on link "Download" at bounding box center [740, 97] width 44 height 27
click at [421, 98] on vg-play-pause at bounding box center [420, 93] width 25 height 25
drag, startPoint x: 734, startPoint y: 138, endPoint x: 759, endPoint y: 136, distance: 25.1
click at [734, 138] on button "Close" at bounding box center [739, 138] width 29 height 16
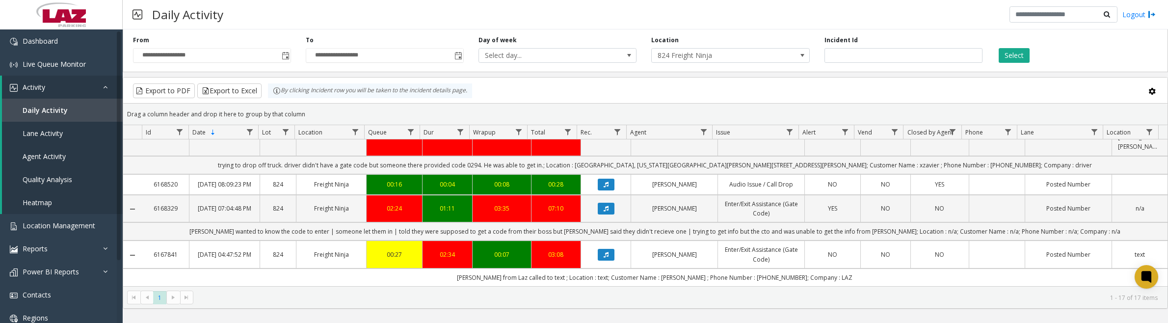
scroll to position [632, 0]
